Goal: Task Accomplishment & Management: Manage account settings

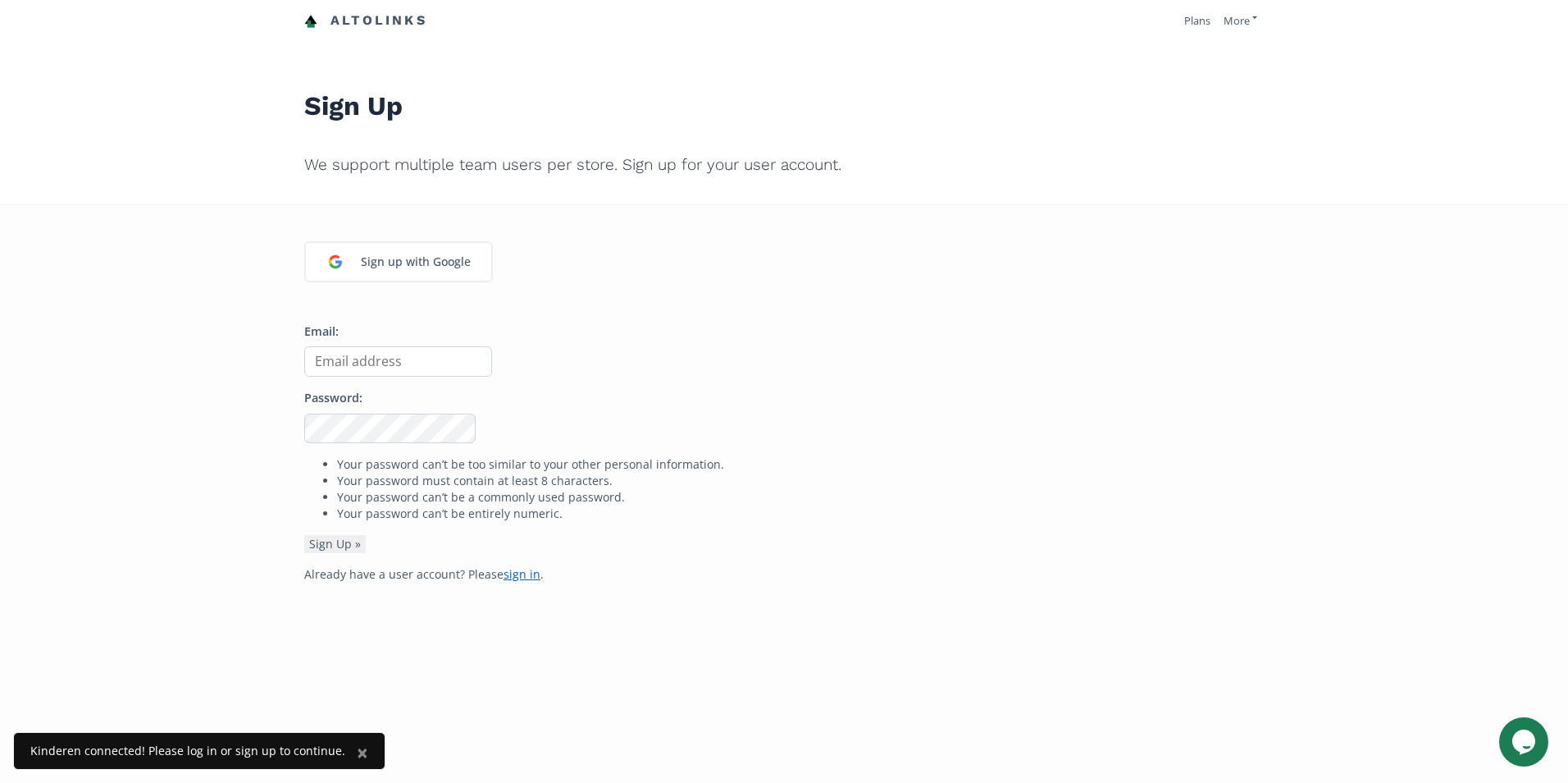
drag, startPoint x: 501, startPoint y: 568, endPoint x: 481, endPoint y: 535, distance: 38.6
click at [503, 568] on link "sign in" at bounding box center [522, 573] width 37 height 16
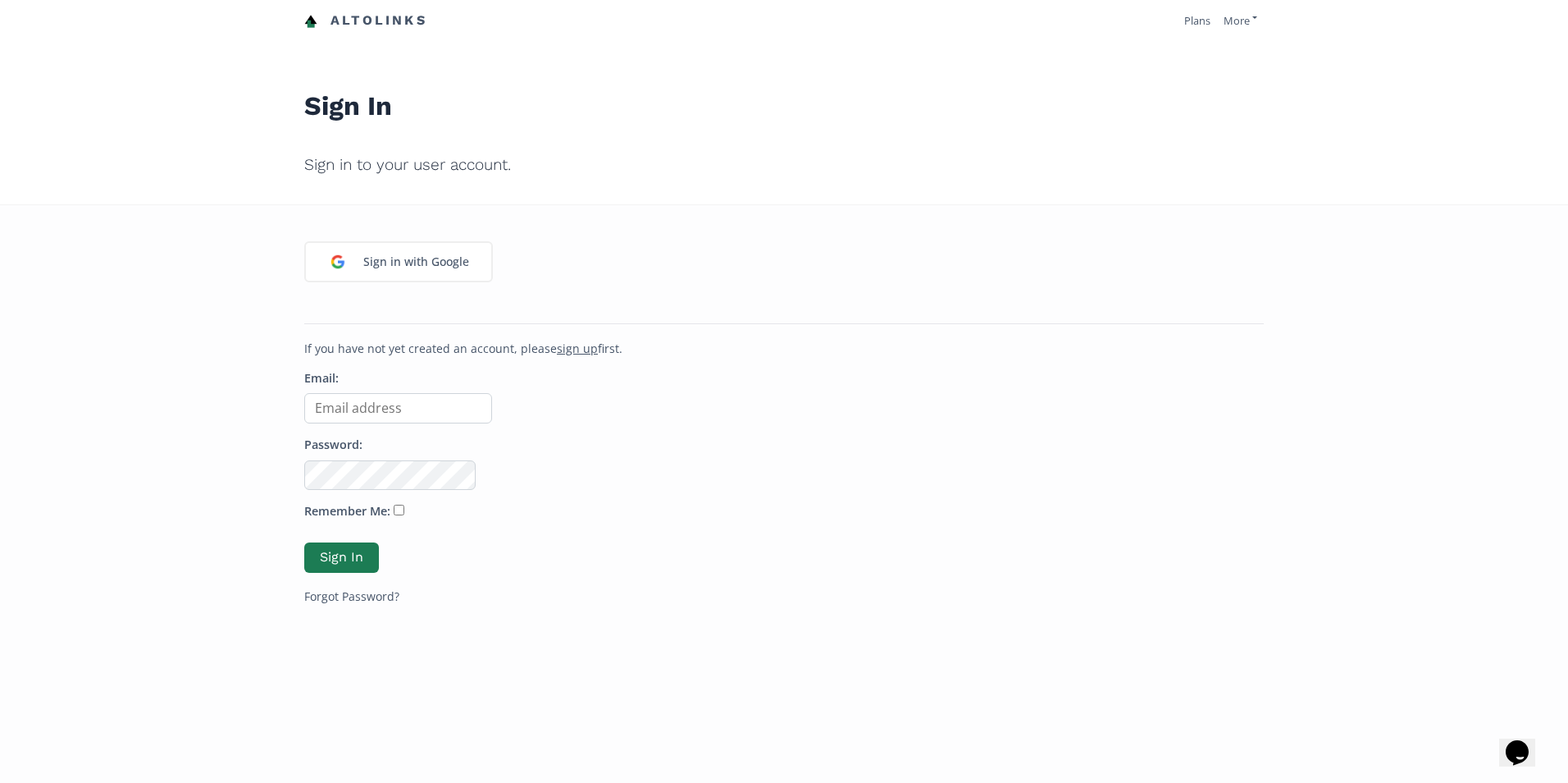
click at [379, 397] on input "Email:" at bounding box center [398, 408] width 188 height 31
type input "[EMAIL_ADDRESS][DOMAIN_NAME]"
click at [305, 542] on button "Sign In" at bounding box center [342, 557] width 74 height 31
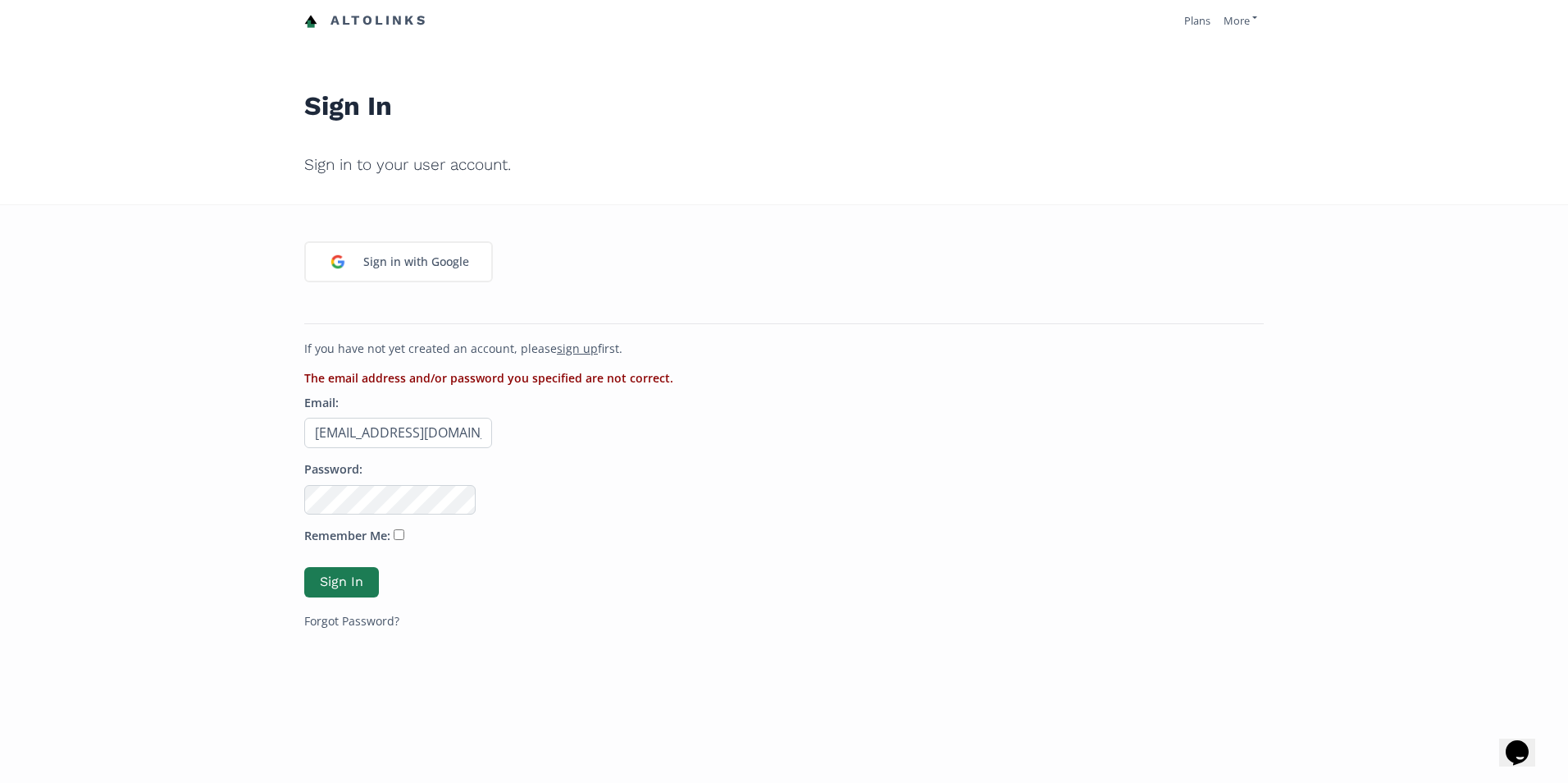
scroll to position [0, 39]
drag, startPoint x: 421, startPoint y: 430, endPoint x: 488, endPoint y: 430, distance: 67.0
click at [488, 430] on p "Email: [EMAIL_ADDRESS][DOMAIN_NAME]" at bounding box center [784, 421] width 959 height 53
click at [492, 424] on p "Email: [EMAIL_ADDRESS][DOMAIN_NAME]" at bounding box center [784, 421] width 959 height 53
drag, startPoint x: 440, startPoint y: 432, endPoint x: 487, endPoint y: 432, distance: 47.0
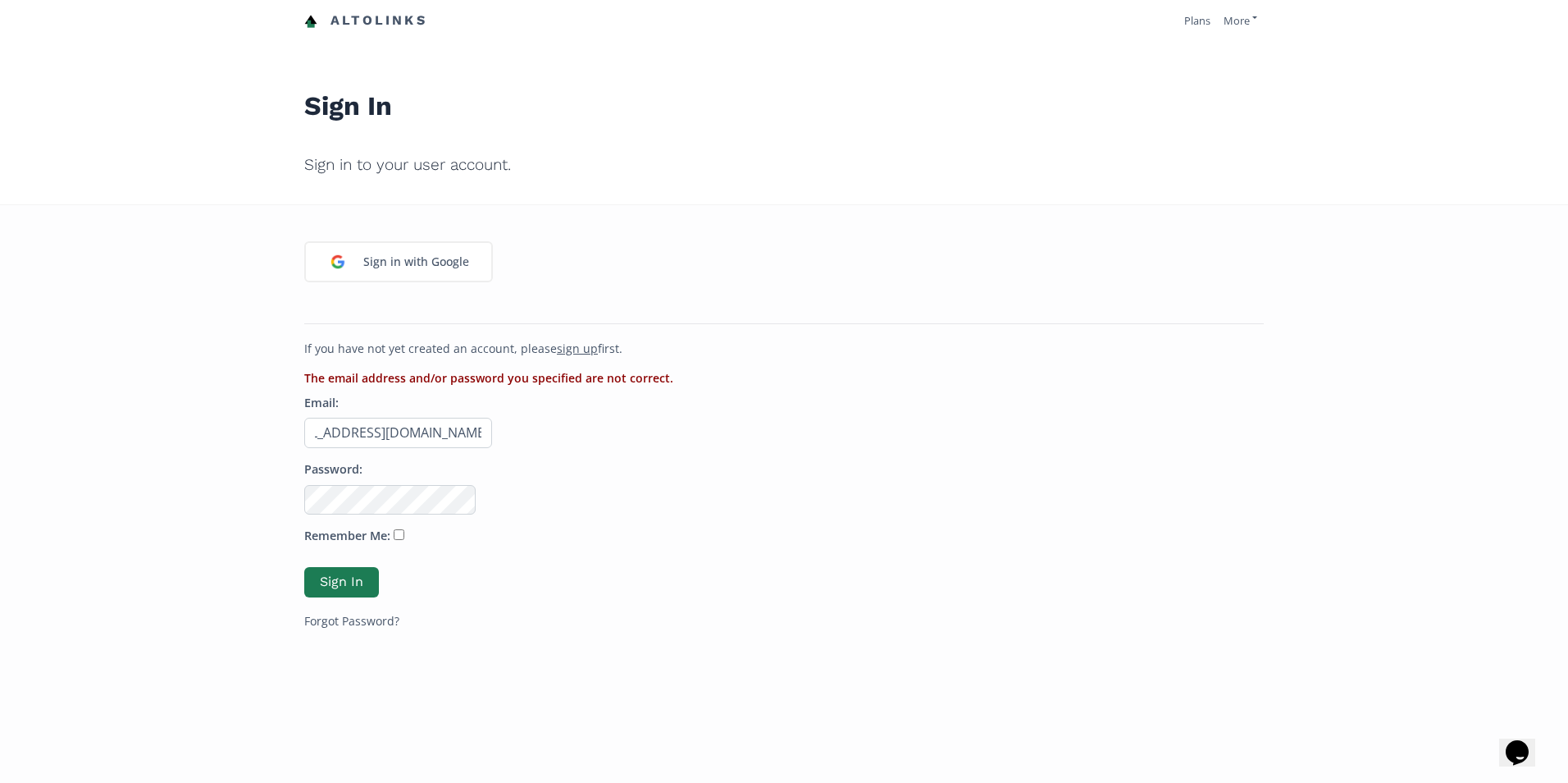
click at [487, 432] on p "Email: [EMAIL_ADDRESS][DOMAIN_NAME]" at bounding box center [784, 421] width 959 height 53
click at [427, 433] on input "[EMAIL_ADDRESS][DOMAIN_NAME]" at bounding box center [398, 433] width 188 height 31
type input "[EMAIL_ADDRESS][DOMAIN_NAME]"
click at [305, 567] on button "Sign In" at bounding box center [342, 581] width 74 height 31
